Goal: Transaction & Acquisition: Download file/media

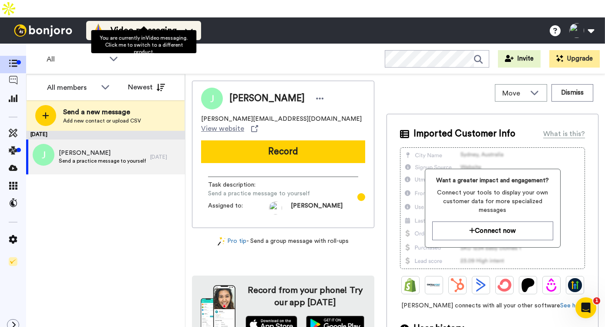
click at [147, 21] on li "Video messaging" at bounding box center [143, 30] width 115 height 19
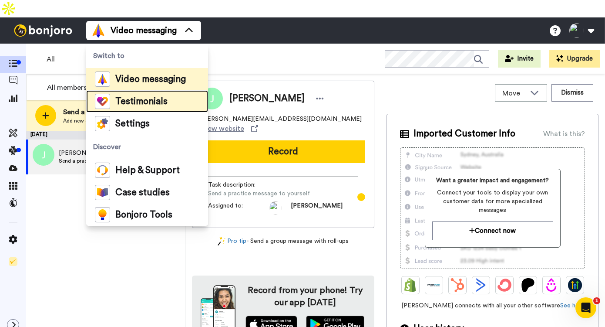
click at [127, 90] on li "Testimonials" at bounding box center [147, 101] width 122 height 22
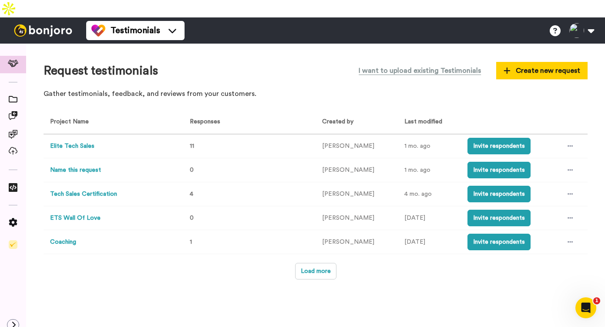
click at [88, 142] on button "Elite Tech Sales" at bounding box center [72, 146] width 44 height 9
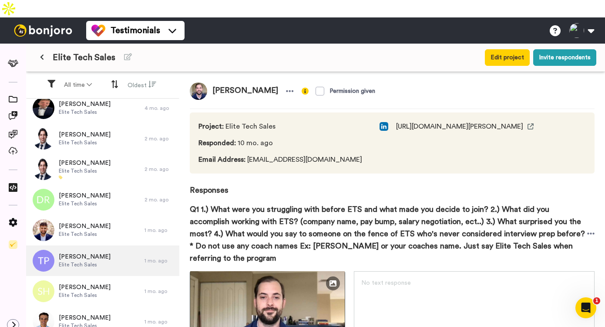
scroll to position [89, 0]
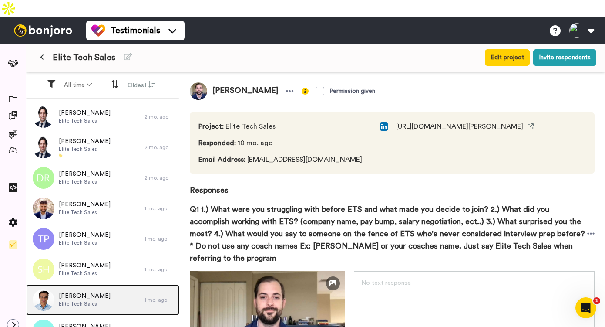
click at [108, 289] on div "Patrick Roote Elite Tech Sales" at bounding box center [85, 299] width 118 height 30
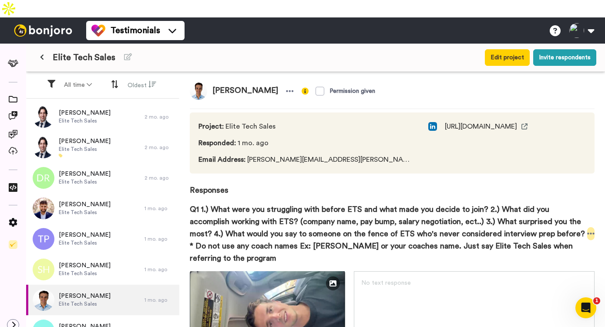
click at [588, 229] on icon at bounding box center [591, 233] width 8 height 9
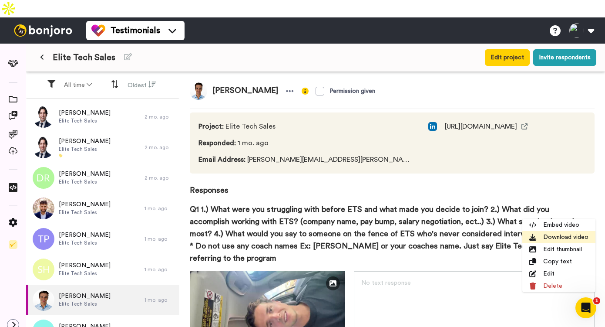
click at [564, 233] on li "Download video" at bounding box center [559, 237] width 73 height 12
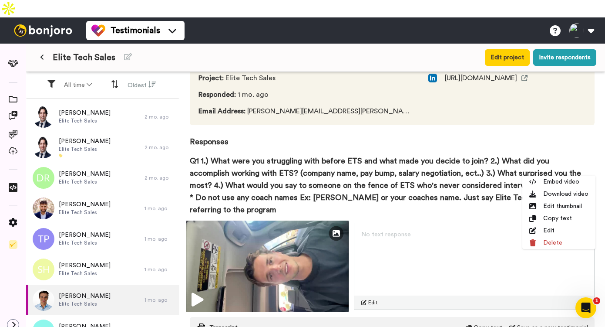
scroll to position [57, 0]
